Goal: Task Accomplishment & Management: Manage account settings

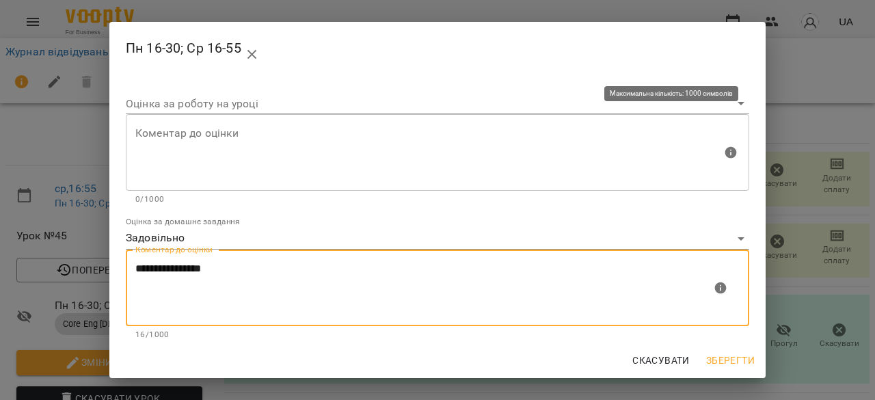
scroll to position [139, 0]
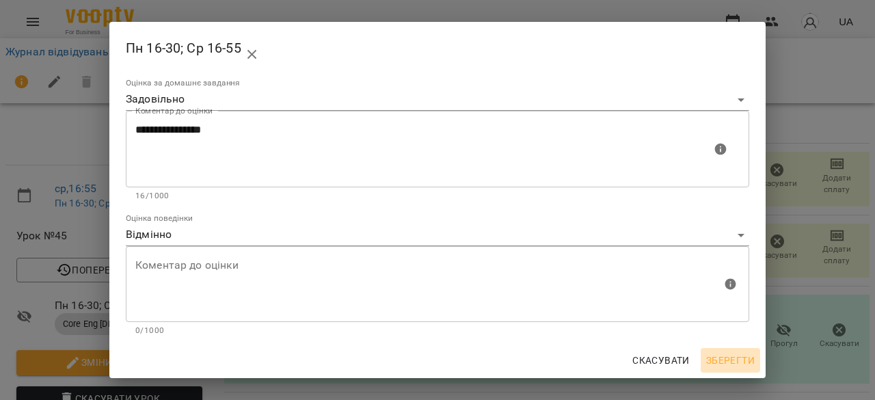
click at [748, 357] on span "Зберегти" at bounding box center [730, 360] width 49 height 16
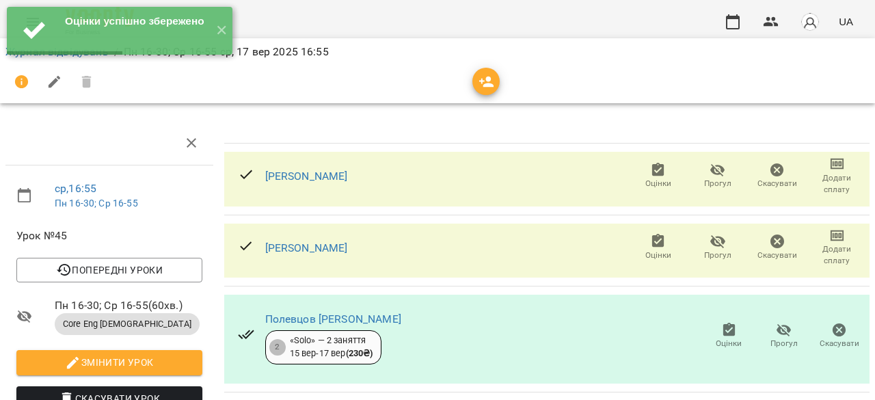
click at [652, 175] on icon "button" at bounding box center [658, 170] width 12 height 14
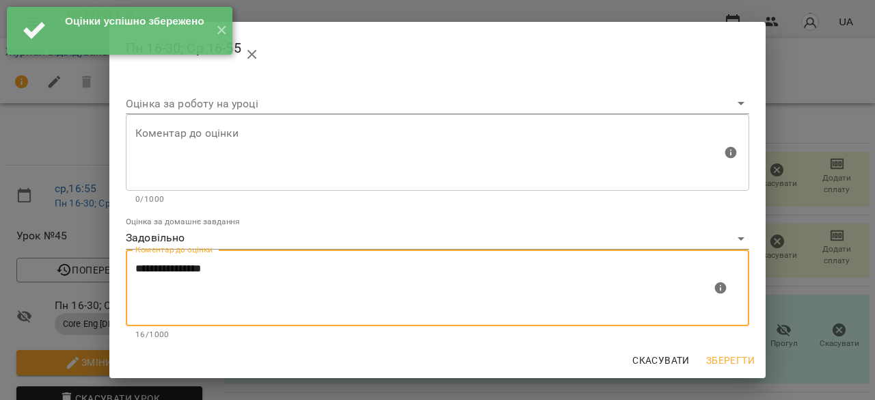
drag, startPoint x: 305, startPoint y: 267, endPoint x: 60, endPoint y: 274, distance: 244.8
click at [62, 276] on div "**********" at bounding box center [437, 200] width 875 height 400
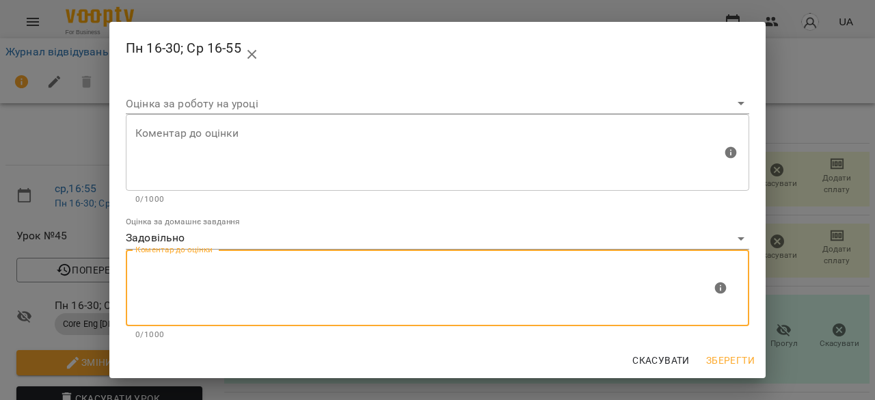
click at [338, 233] on body "For Business UA Журнал відвідувань / Пн 16-30; Ср 16-55 [DATE] 16:55 ср , 16:55…" at bounding box center [437, 287] width 875 height 574
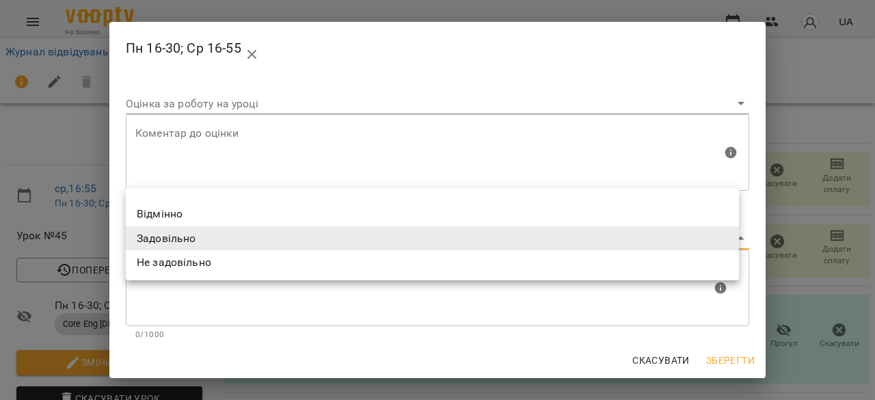
click at [353, 198] on li at bounding box center [432, 197] width 613 height 8
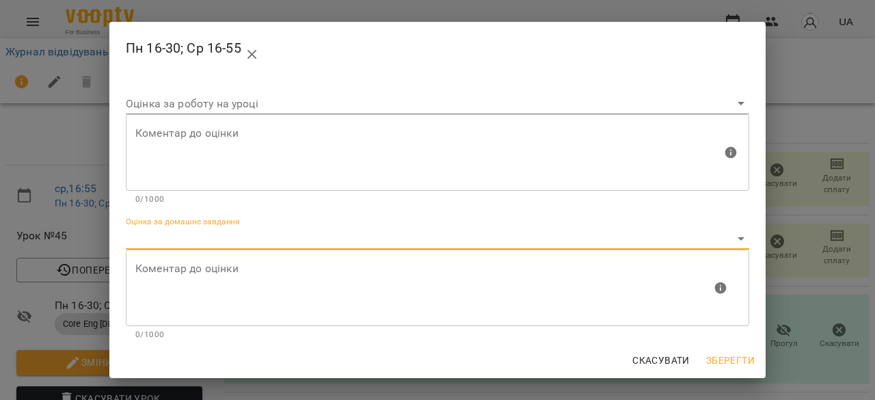
click at [335, 236] on body "For Business UA Журнал відвідувань / Пн 16-30; Ср 16-55 [DATE] 16:55 ср , 16:55…" at bounding box center [437, 287] width 875 height 574
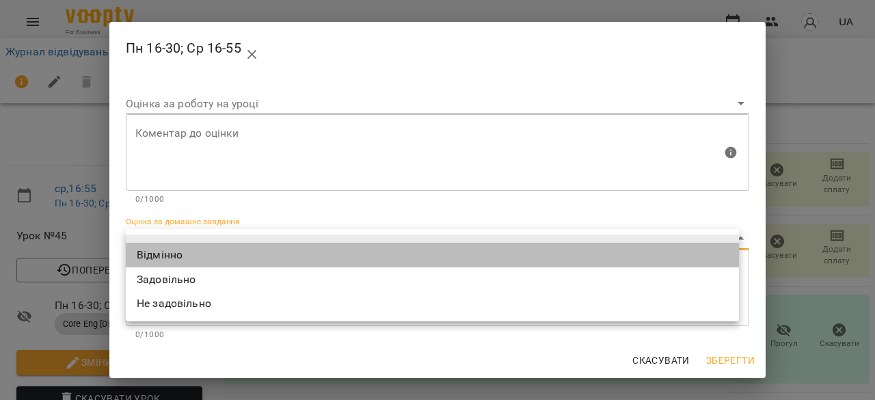
click at [327, 247] on li "Відмінно" at bounding box center [432, 255] width 613 height 25
type input "*********"
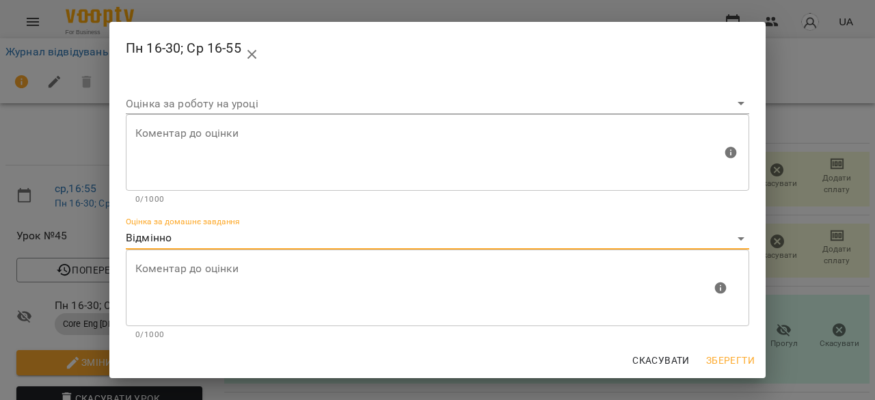
click at [742, 355] on span "Зберегти" at bounding box center [730, 360] width 49 height 16
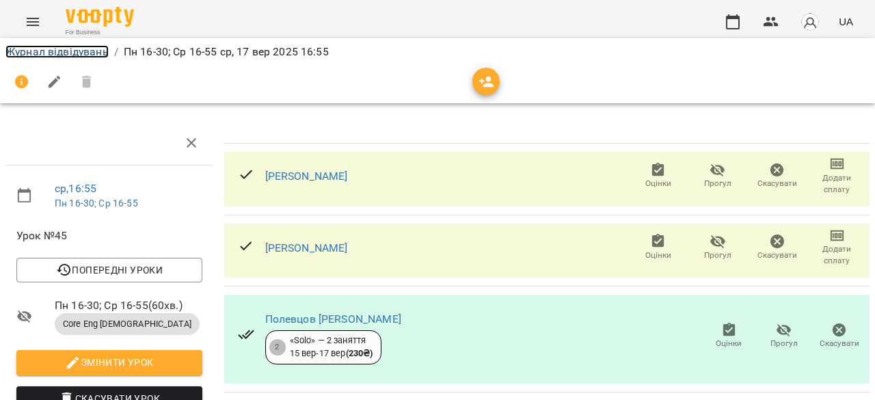
click at [40, 53] on link "Журнал відвідувань" at bounding box center [56, 51] width 103 height 13
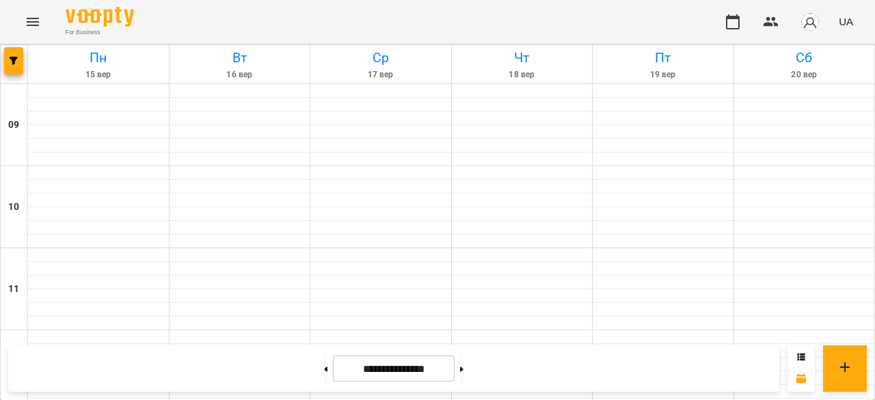
scroll to position [547, 0]
